Goal: Navigation & Orientation: Find specific page/section

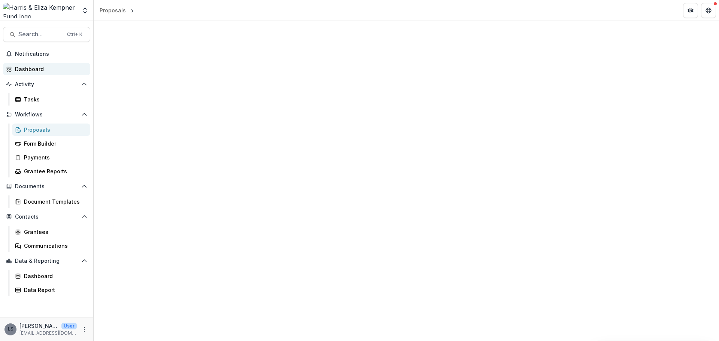
click at [35, 71] on div "Dashboard" at bounding box center [49, 69] width 69 height 8
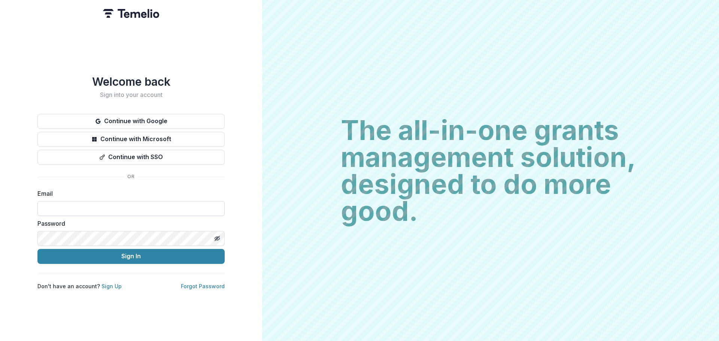
click at [66, 201] on input at bounding box center [130, 208] width 187 height 15
drag, startPoint x: 102, startPoint y: 201, endPoint x: 102, endPoint y: 208, distance: 7.5
click at [102, 206] on input at bounding box center [130, 208] width 187 height 15
type input "**********"
click at [37, 249] on button "Sign In" at bounding box center [130, 256] width 187 height 15
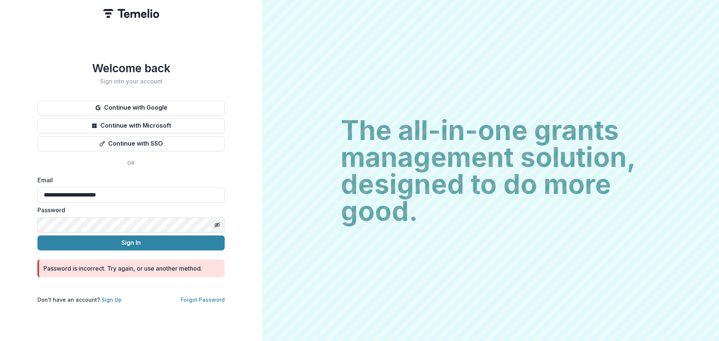
click at [216, 222] on icon "Toggle password visibility" at bounding box center [217, 225] width 6 height 6
click at [130, 248] on form "**********" at bounding box center [130, 227] width 187 height 102
click at [143, 236] on button "Sign In" at bounding box center [130, 243] width 187 height 15
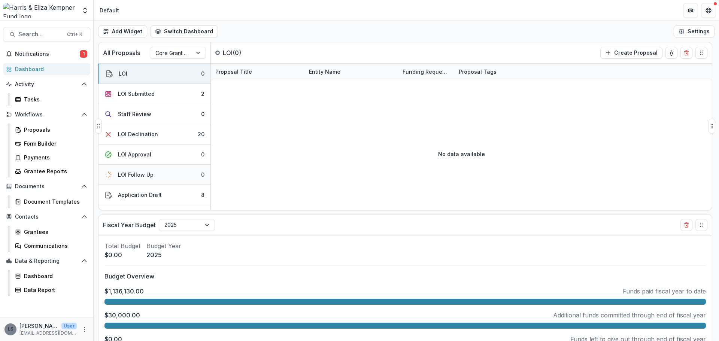
scroll to position [75, 0]
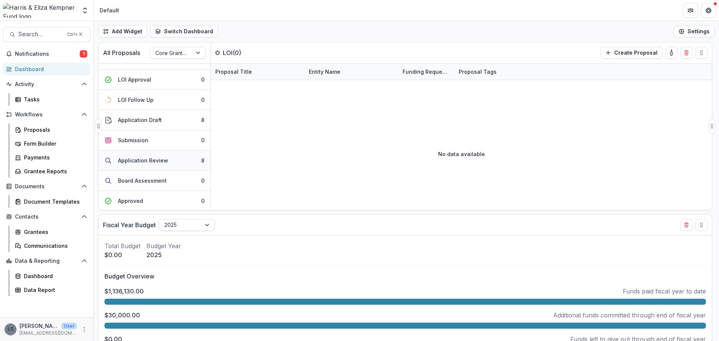
drag, startPoint x: 135, startPoint y: 163, endPoint x: 136, endPoint y: 158, distance: 5.3
click at [135, 163] on div "Application Review" at bounding box center [143, 161] width 50 height 8
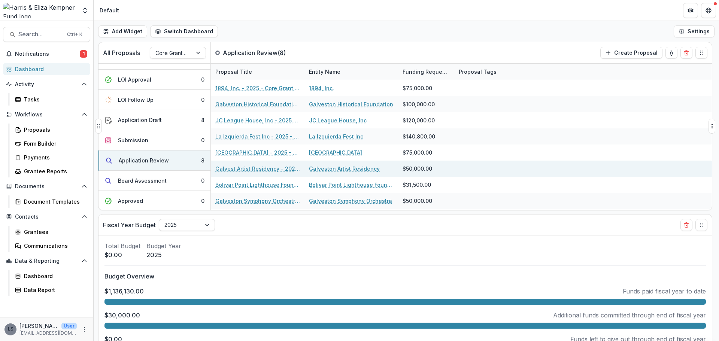
scroll to position [37, 0]
